Goal: Task Accomplishment & Management: Manage account settings

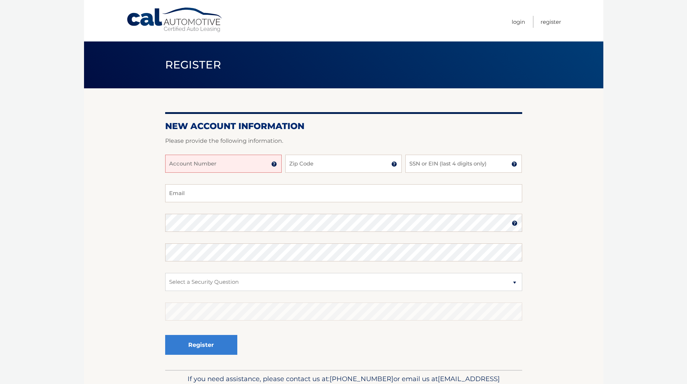
click at [204, 166] on input "Account Number" at bounding box center [223, 164] width 116 height 18
type input "44455997892"
click at [323, 169] on input "Zip Code" at bounding box center [343, 164] width 116 height 18
type input "11566"
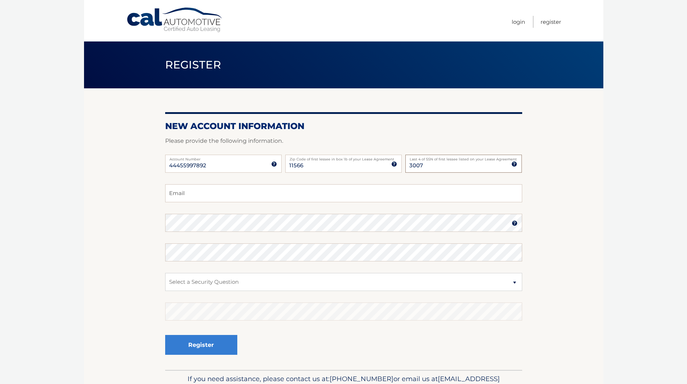
type input "3007"
click at [228, 197] on input "ajraut" at bounding box center [343, 193] width 357 height 18
type input "ajrautoappraisals@gmail.com"
click at [101, 219] on section "New Account Information Please provide the following information. 44455997892 A…" at bounding box center [343, 228] width 519 height 281
click at [513, 280] on select "Select a Security Question What was the name of your elementary school? What is…" at bounding box center [343, 282] width 357 height 18
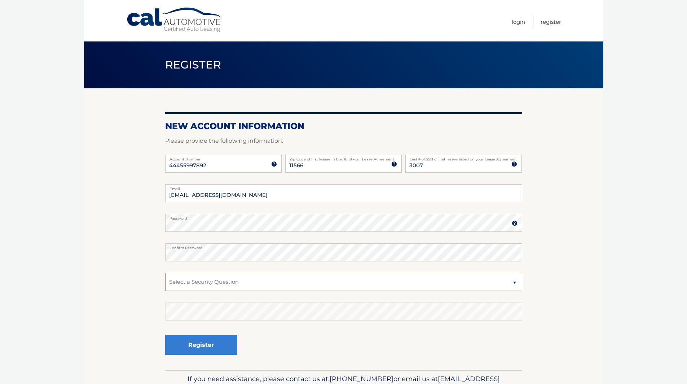
select select "2"
click at [165, 273] on select "Select a Security Question What was the name of your elementary school? What is…" at bounding box center [343, 282] width 357 height 18
click at [203, 282] on select "Select a Security Question What was the name of your elementary school? What is…" at bounding box center [343, 282] width 357 height 18
click at [220, 274] on select "Select a Security Question What was the name of your elementary school? What is…" at bounding box center [343, 282] width 357 height 18
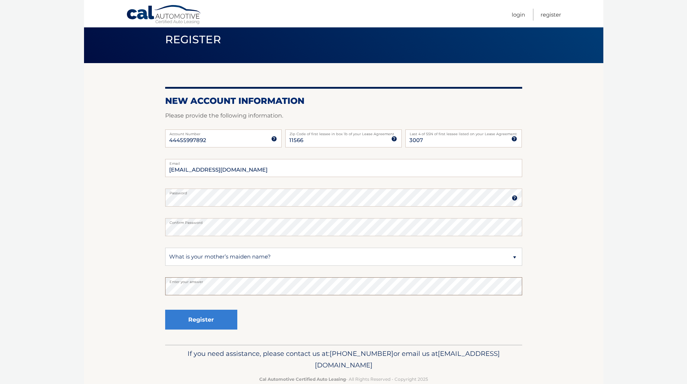
scroll to position [36, 0]
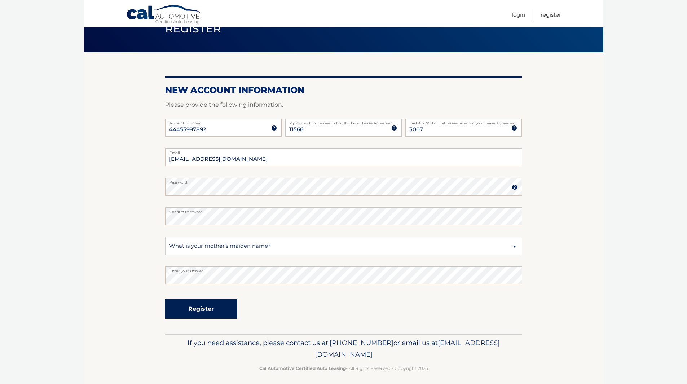
click at [197, 311] on button "Register" at bounding box center [201, 309] width 72 height 20
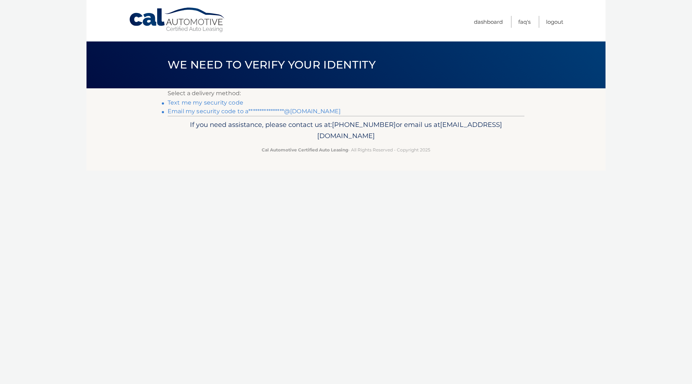
click at [217, 102] on link "Text me my security code" at bounding box center [206, 102] width 76 height 7
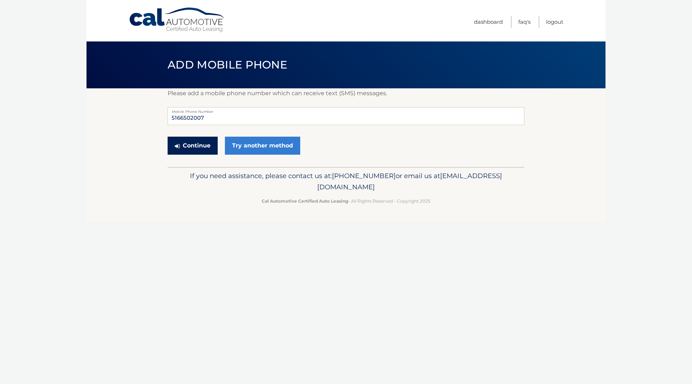
click at [203, 143] on button "Continue" at bounding box center [193, 146] width 50 height 18
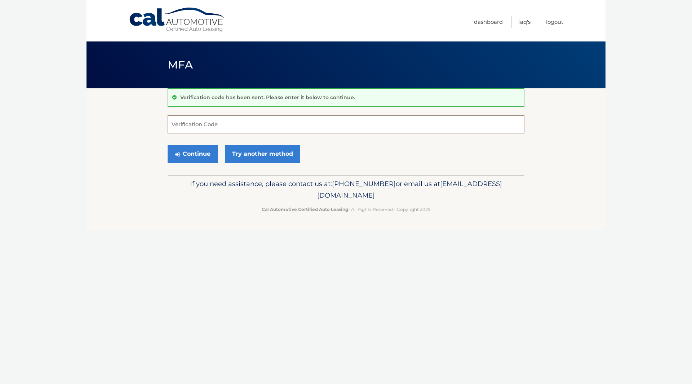
click at [196, 126] on input "Verification Code" at bounding box center [346, 124] width 357 height 18
type input "657712"
click at [200, 152] on button "Continue" at bounding box center [193, 154] width 50 height 18
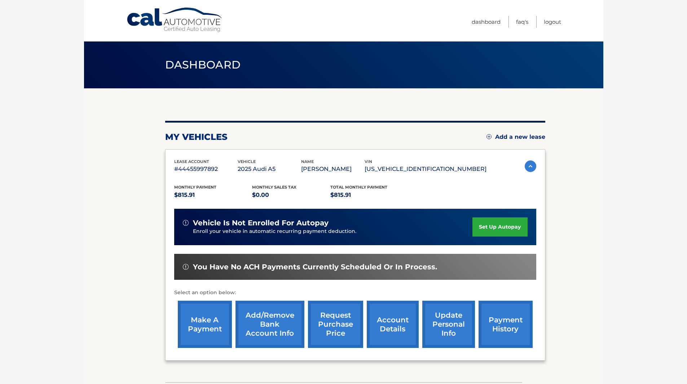
click at [486, 222] on link "set up autopay" at bounding box center [499, 226] width 55 height 19
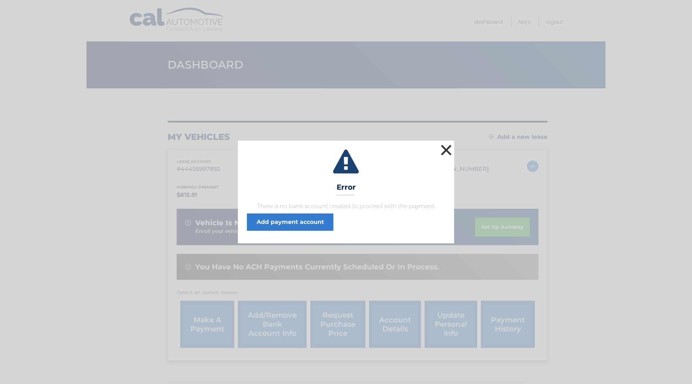
click at [448, 146] on button "×" at bounding box center [446, 150] width 14 height 14
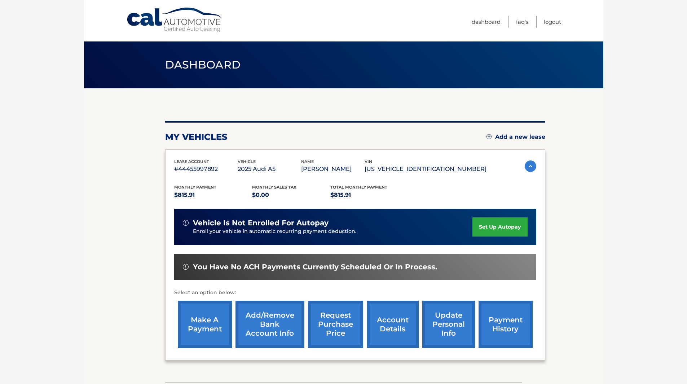
click at [252, 306] on link "Add/Remove bank account info" at bounding box center [269, 324] width 69 height 47
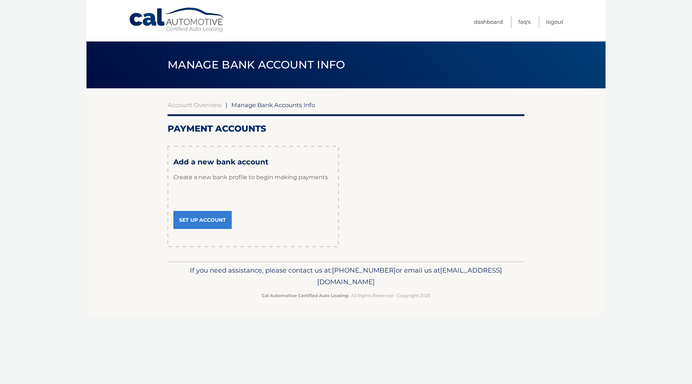
click at [213, 223] on link "Set Up Account" at bounding box center [202, 220] width 58 height 18
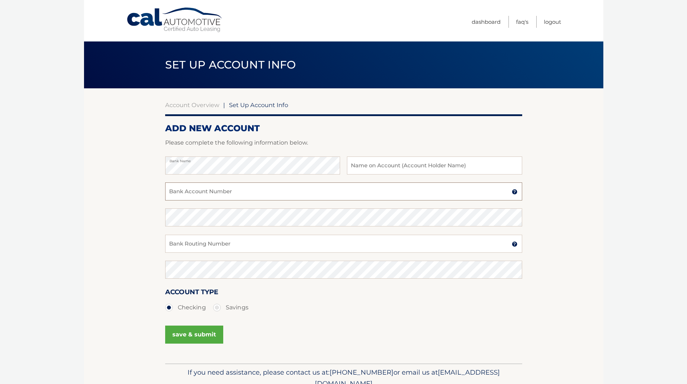
click at [195, 190] on input "Bank Account Number" at bounding box center [343, 191] width 357 height 18
drag, startPoint x: 214, startPoint y: 190, endPoint x: 159, endPoint y: 188, distance: 55.2
click at [159, 188] on section "Account Overview | Set Up Account Info ADD NEW ACCOUNT Please complete the foll…" at bounding box center [343, 225] width 519 height 275
type input "9619259063012"
click at [180, 248] on input "Bank Routing Number" at bounding box center [343, 244] width 357 height 18
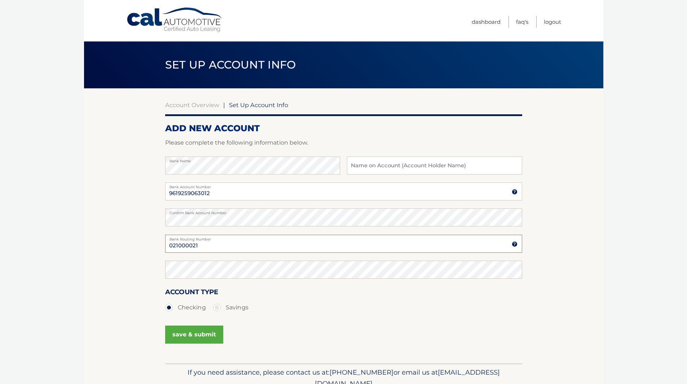
type input "021000021"
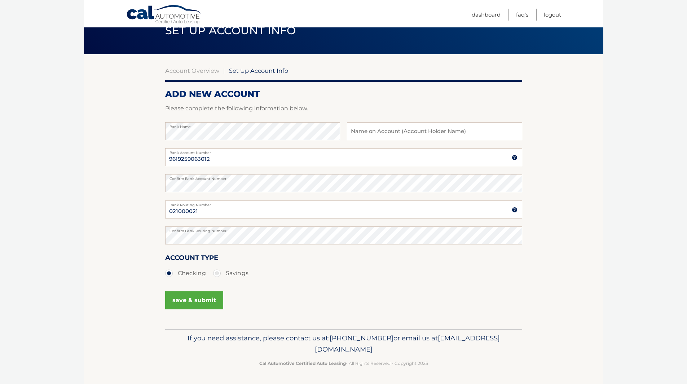
click at [194, 298] on button "save & submit" at bounding box center [194, 300] width 58 height 18
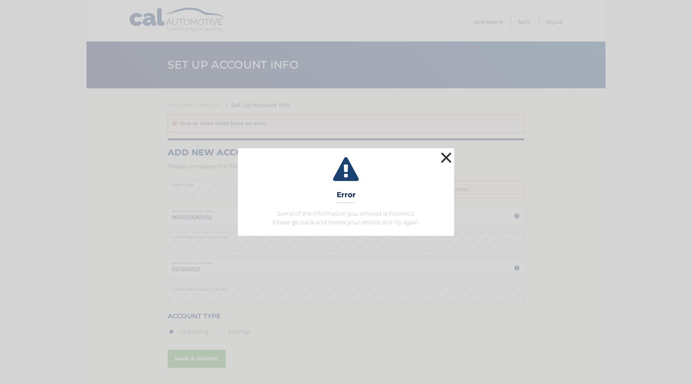
click at [444, 160] on button "×" at bounding box center [446, 157] width 14 height 14
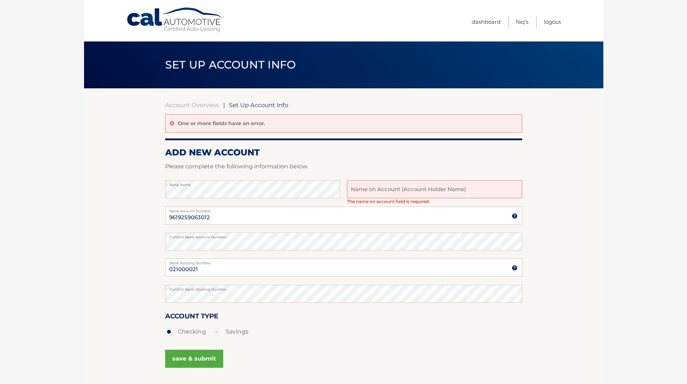
click at [393, 185] on input "text" at bounding box center [434, 189] width 175 height 18
click at [387, 188] on input "text" at bounding box center [434, 189] width 175 height 18
type input "ajr auto appraisals"
click at [189, 356] on button "save & submit" at bounding box center [194, 359] width 58 height 18
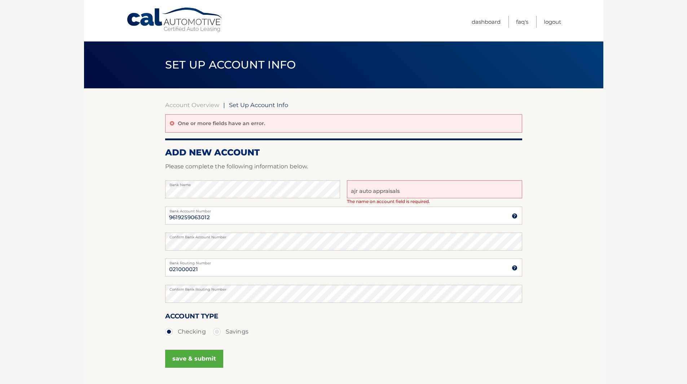
click at [189, 356] on button "save & submit" at bounding box center [194, 359] width 58 height 18
click at [407, 189] on input "ajr auto appraisals" at bounding box center [434, 189] width 175 height 18
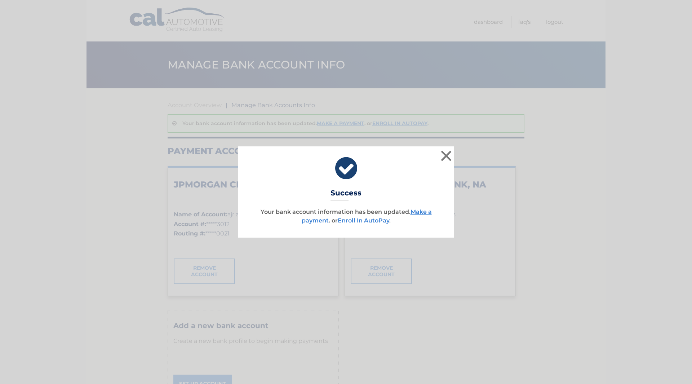
click at [314, 190] on body "× Success Your bank account information has been updated. Make a payment . or E…" at bounding box center [346, 192] width 692 height 384
click at [443, 159] on button "×" at bounding box center [446, 155] width 14 height 14
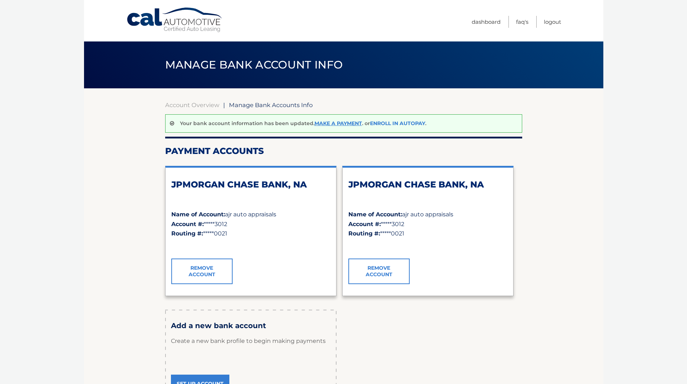
click at [378, 125] on link "Enroll In AutoPay" at bounding box center [397, 123] width 55 height 6
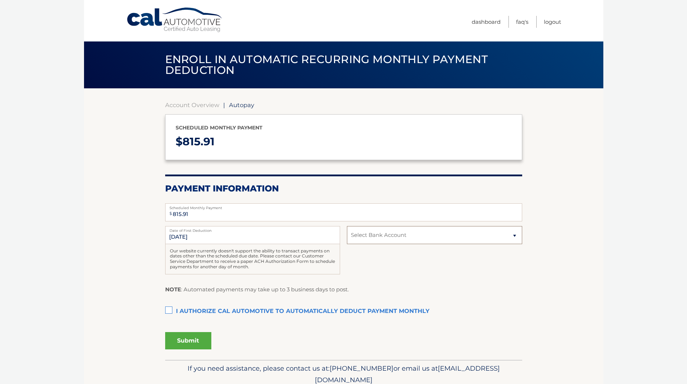
click at [517, 236] on select "Select Bank Account Checking JPMORGAN CHASE BANK, NA *****3012 Checking JPMORGA…" at bounding box center [434, 235] width 175 height 18
select select "MzdkOGVjMTMtYjA5MS00M2I5LTg0YmQtMTE1NDA4NjUzNTBm"
click at [347, 226] on select "Select Bank Account Checking JPMORGAN CHASE BANK, NA *****3012 Checking JPMORGA…" at bounding box center [434, 235] width 175 height 18
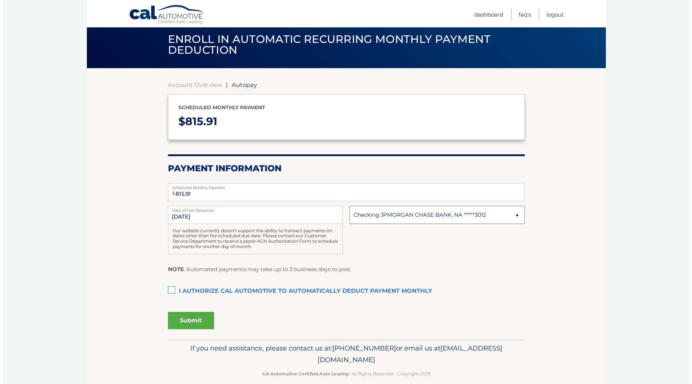
scroll to position [30, 0]
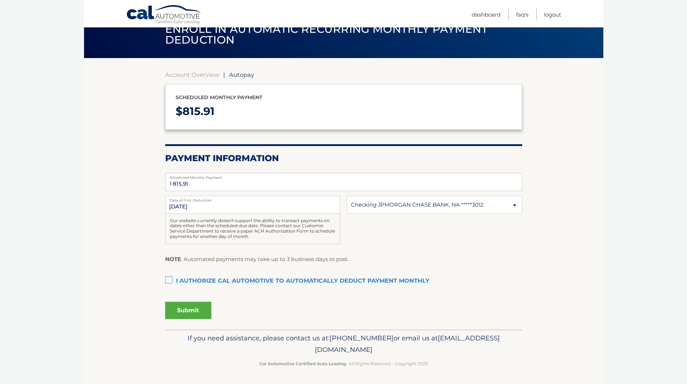
click at [167, 279] on label "I authorize cal automotive to automatically deduct payment monthly This checkbo…" at bounding box center [343, 281] width 357 height 14
click at [0, 0] on input "I authorize cal automotive to automatically deduct payment monthly This checkbo…" at bounding box center [0, 0] width 0 height 0
click at [194, 305] on button "Submit" at bounding box center [188, 310] width 46 height 17
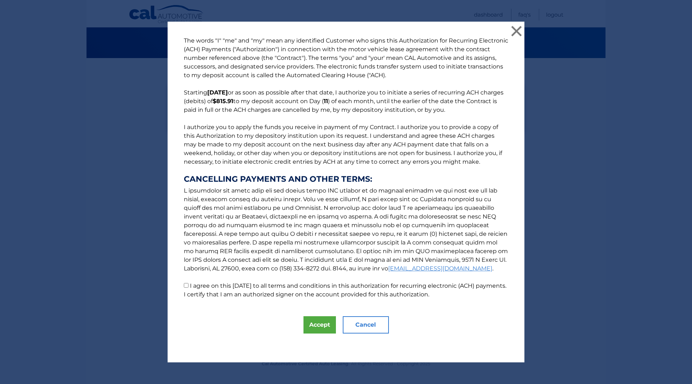
click at [184, 284] on input "I agree on this 09/11/2025 to all terms and conditions in this authorization fo…" at bounding box center [186, 285] width 5 height 5
checkbox input "true"
click at [310, 321] on button "Accept" at bounding box center [319, 324] width 32 height 17
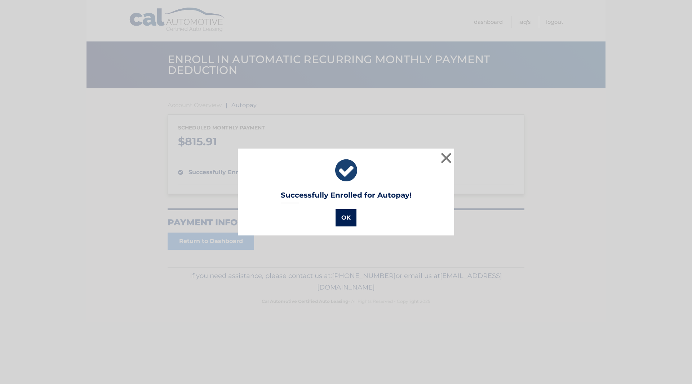
click at [343, 221] on button "OK" at bounding box center [346, 217] width 21 height 17
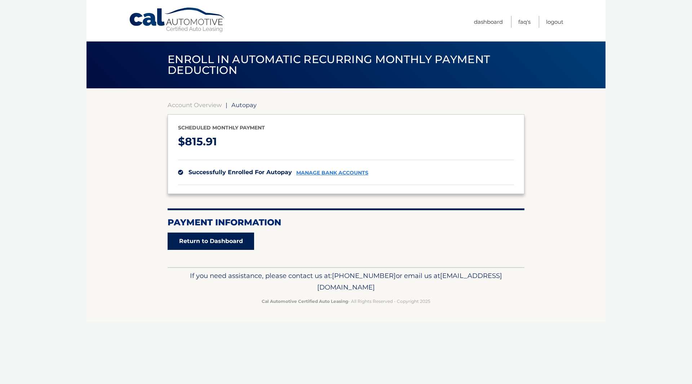
click at [230, 246] on link "Return to Dashboard" at bounding box center [211, 240] width 86 height 17
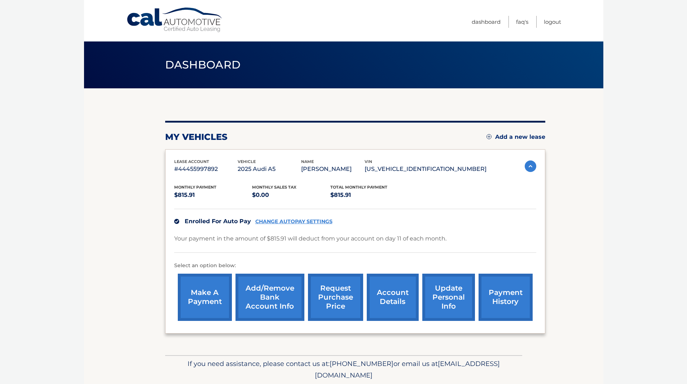
scroll to position [26, 0]
